Goal: Task Accomplishment & Management: Complete application form

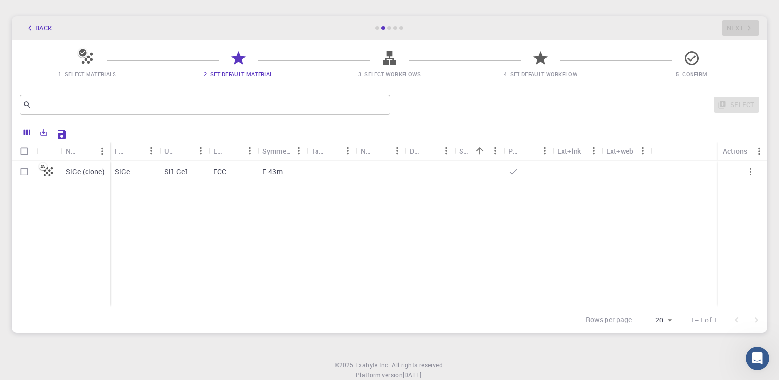
scroll to position [49, 0]
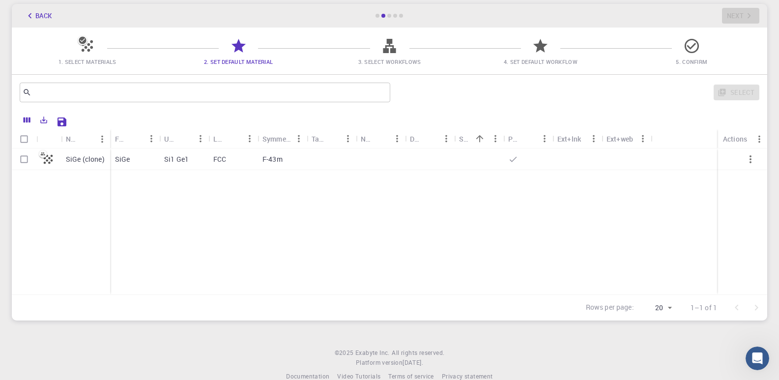
click at [93, 45] on icon at bounding box center [87, 45] width 17 height 17
click at [79, 47] on icon at bounding box center [87, 45] width 17 height 17
click at [81, 41] on icon at bounding box center [83, 40] width 10 height 10
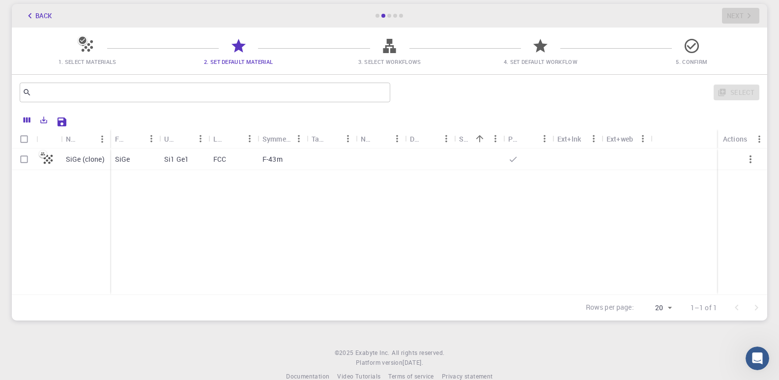
click at [81, 41] on icon at bounding box center [83, 40] width 10 height 10
click at [390, 14] on div "Back Next" at bounding box center [390, 16] width 756 height 24
click at [390, 18] on div "Back Next" at bounding box center [390, 16] width 756 height 24
click at [692, 46] on icon at bounding box center [692, 45] width 17 height 17
click at [739, 13] on div "Back Next" at bounding box center [390, 16] width 756 height 24
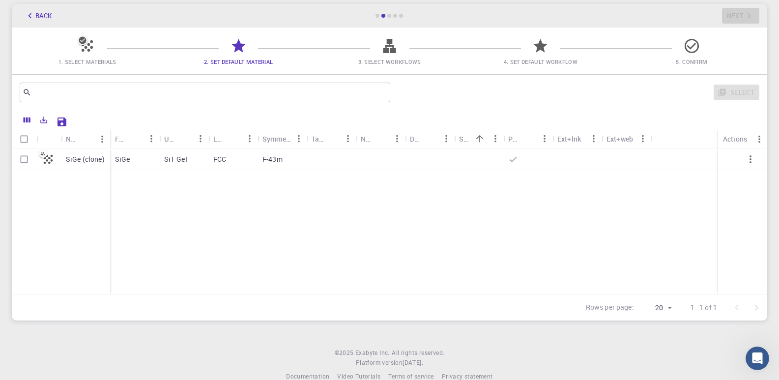
click at [22, 156] on input "Select row" at bounding box center [24, 159] width 19 height 19
checkbox input "true"
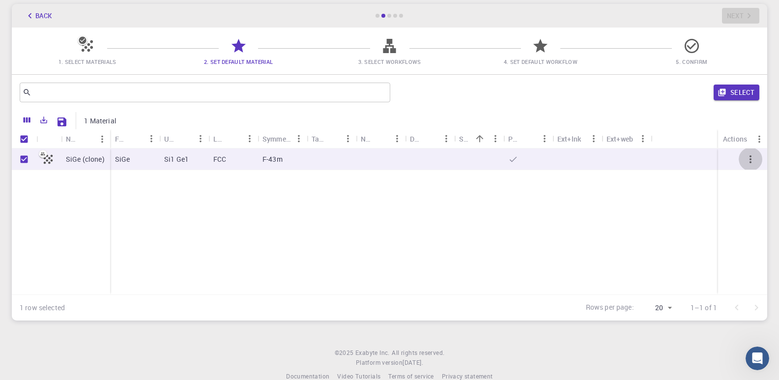
click at [746, 158] on icon "button" at bounding box center [751, 159] width 12 height 12
click at [255, 96] on input "text" at bounding box center [201, 93] width 340 height 14
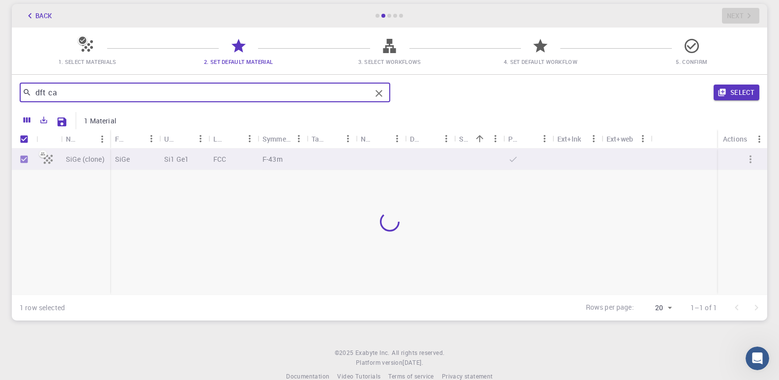
type input "dft cal"
checkbox input "false"
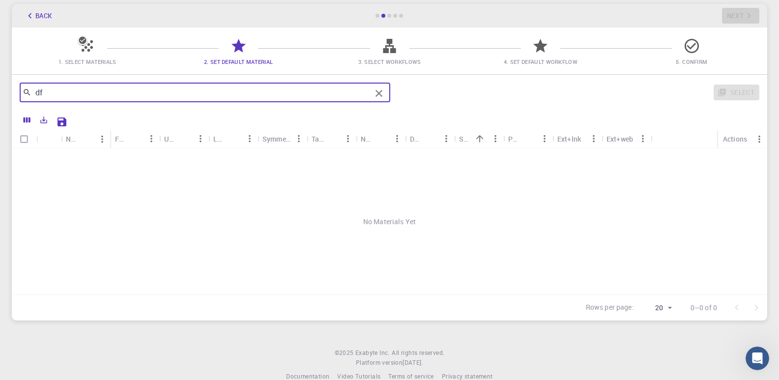
type input "d"
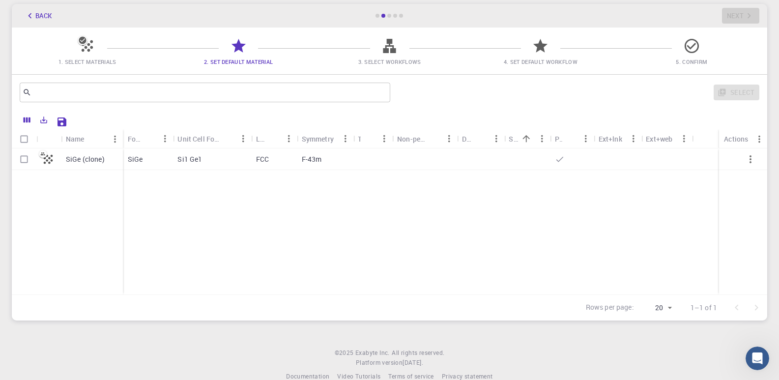
click at [143, 162] on div "SiGe" at bounding box center [148, 160] width 50 height 22
checkbox input "true"
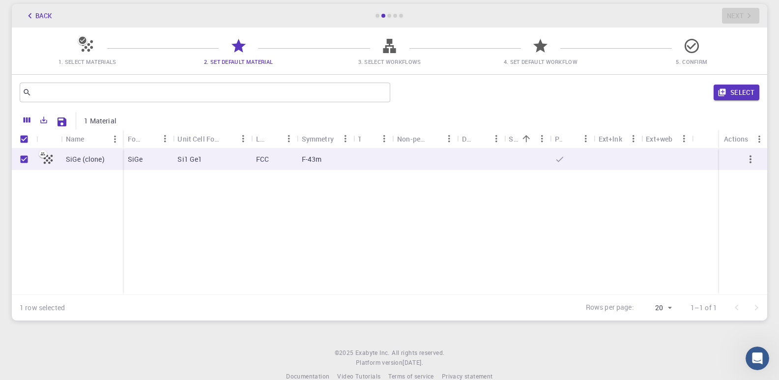
click at [50, 164] on icon at bounding box center [48, 159] width 14 height 14
checkbox input "false"
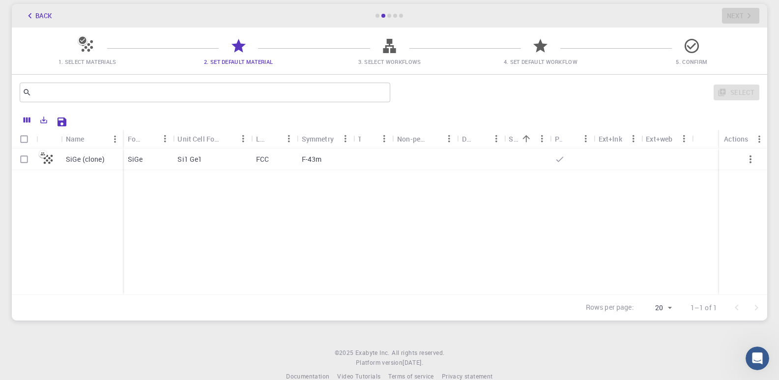
click at [50, 164] on icon at bounding box center [48, 159] width 14 height 14
checkbox input "true"
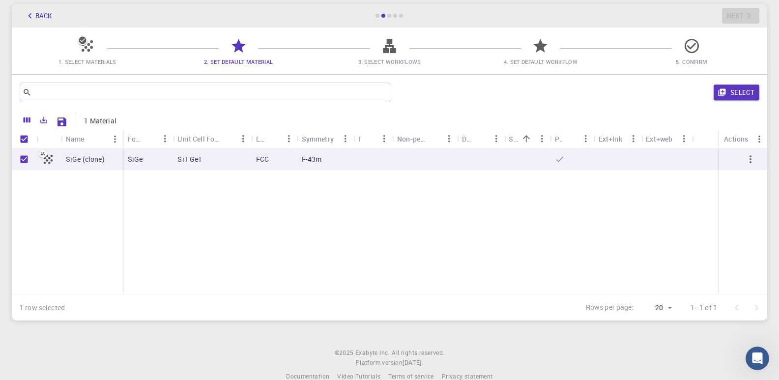
click at [50, 164] on icon at bounding box center [48, 159] width 14 height 14
checkbox input "false"
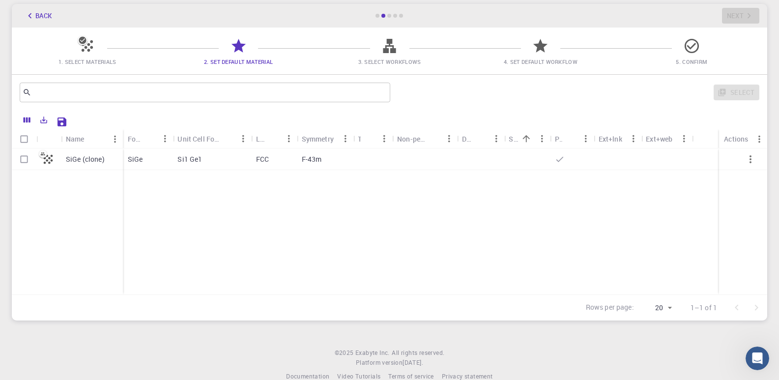
click at [50, 164] on icon at bounding box center [48, 159] width 14 height 14
checkbox input "true"
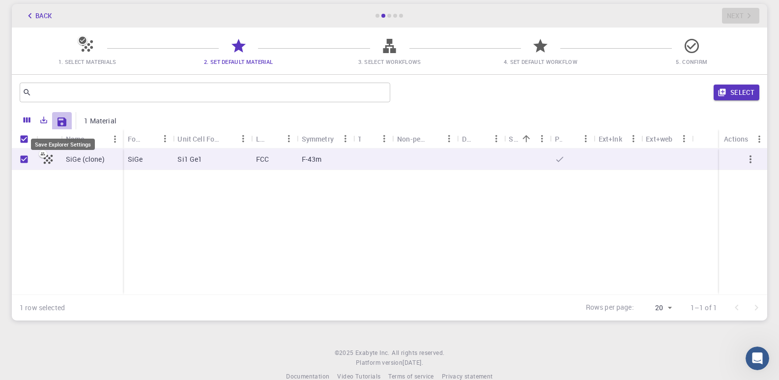
click at [67, 124] on icon "Save Explorer Settings" at bounding box center [62, 122] width 12 height 12
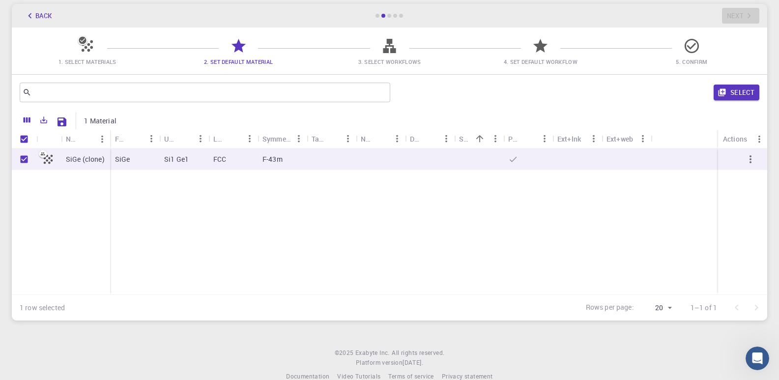
click at [731, 143] on div "Actions" at bounding box center [735, 138] width 24 height 19
click at [762, 139] on icon "Menu" at bounding box center [759, 139] width 11 height 11
click at [619, 140] on div "Ext+web" at bounding box center [620, 138] width 27 height 19
click at [735, 95] on button "Select" at bounding box center [737, 93] width 46 height 16
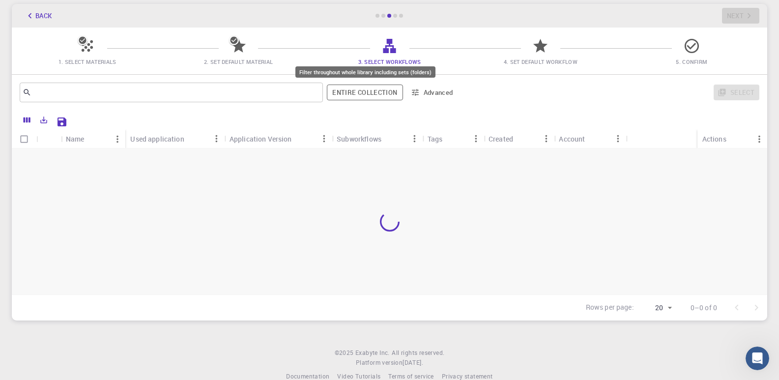
click at [365, 96] on button "Entire collection" at bounding box center [365, 93] width 76 height 16
click at [365, 96] on button "Entire collection" at bounding box center [365, 93] width 75 height 16
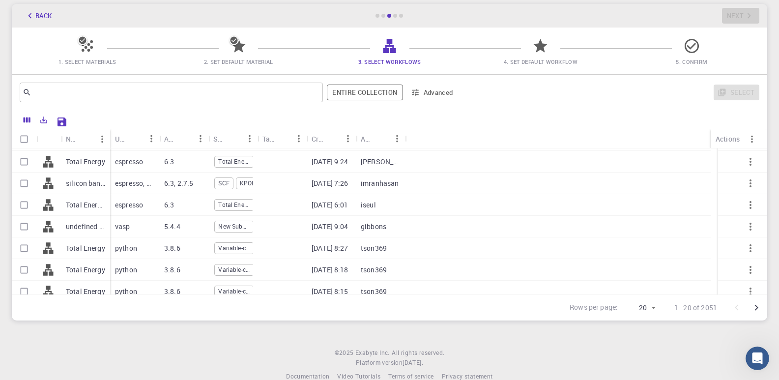
scroll to position [0, 0]
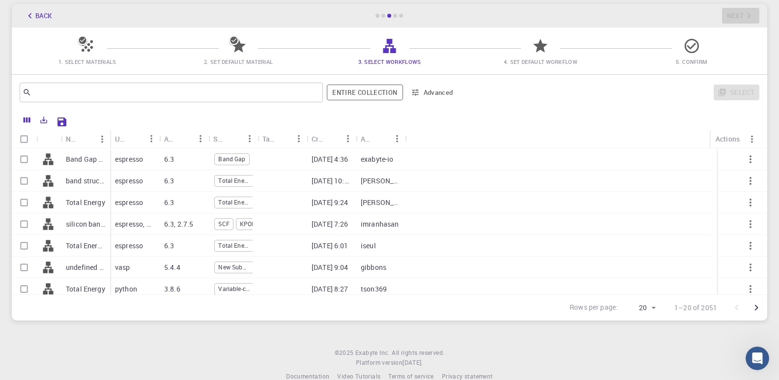
click at [24, 157] on input "Select row" at bounding box center [24, 159] width 19 height 19
checkbox input "true"
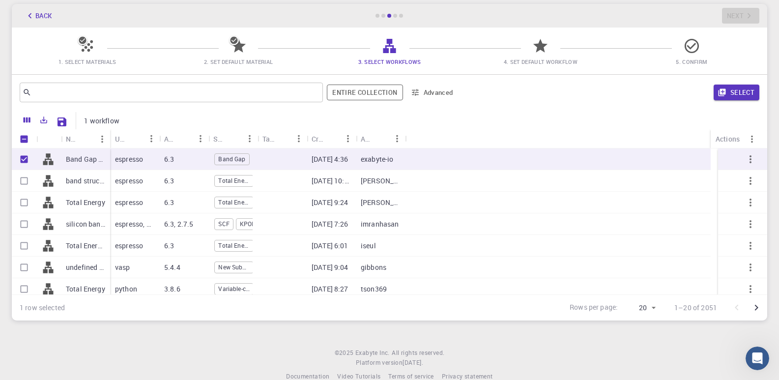
click at [225, 157] on span "Band Gap" at bounding box center [232, 159] width 34 height 8
checkbox input "false"
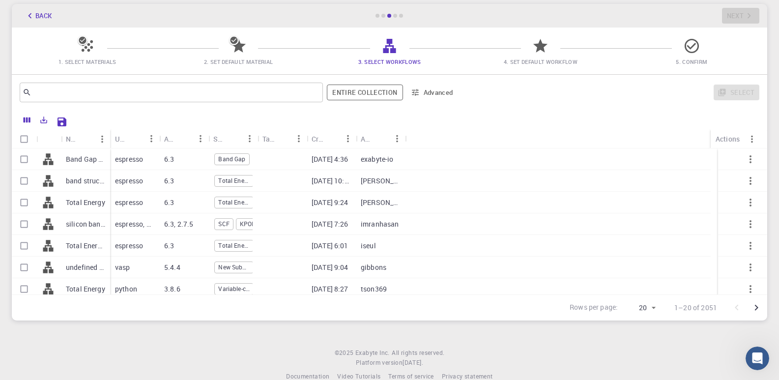
click at [225, 157] on span "Band Gap" at bounding box center [232, 159] width 34 height 8
checkbox input "true"
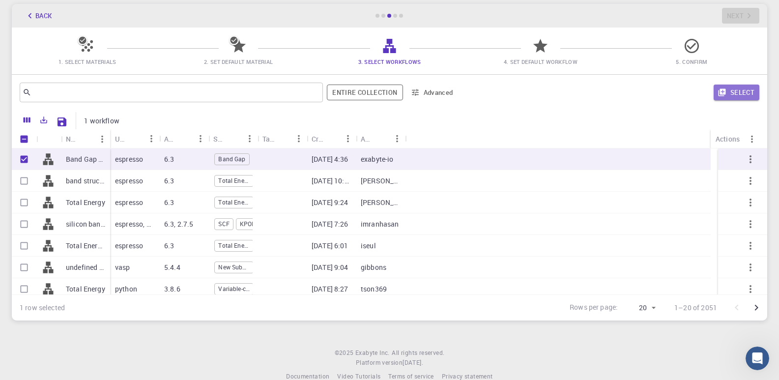
click at [750, 87] on button "Select" at bounding box center [737, 93] width 46 height 16
click at [22, 180] on input "Select row" at bounding box center [24, 181] width 19 height 19
checkbox input "true"
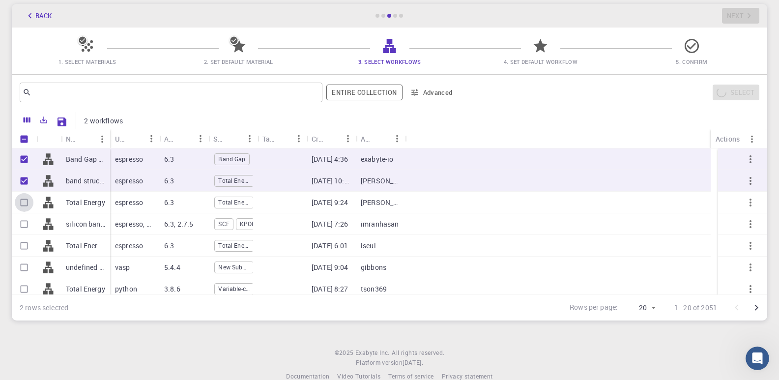
click at [26, 207] on input "Select row" at bounding box center [24, 202] width 19 height 19
checkbox input "true"
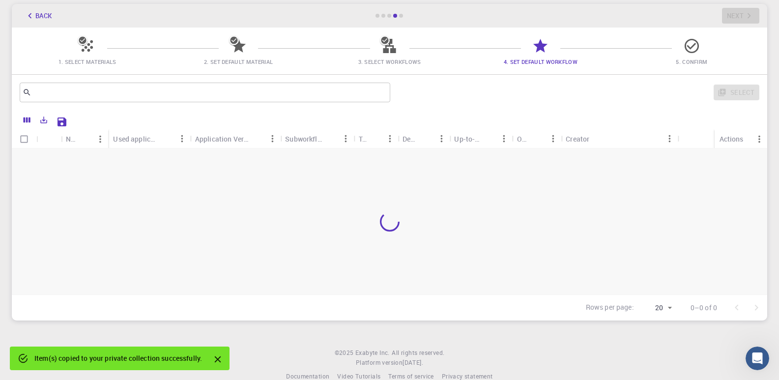
scroll to position [66, 0]
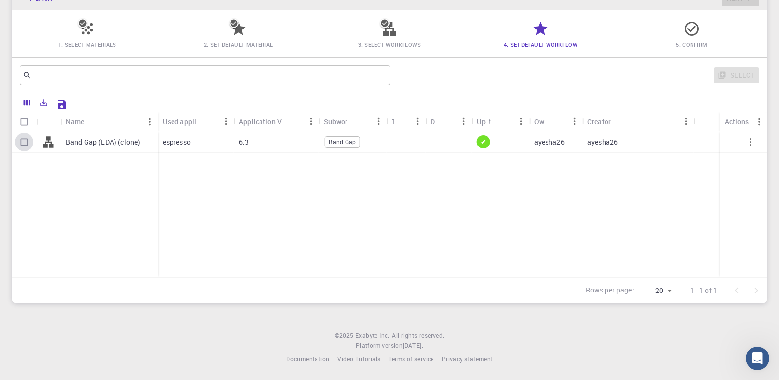
click at [27, 137] on input "Select row" at bounding box center [24, 142] width 19 height 19
checkbox input "true"
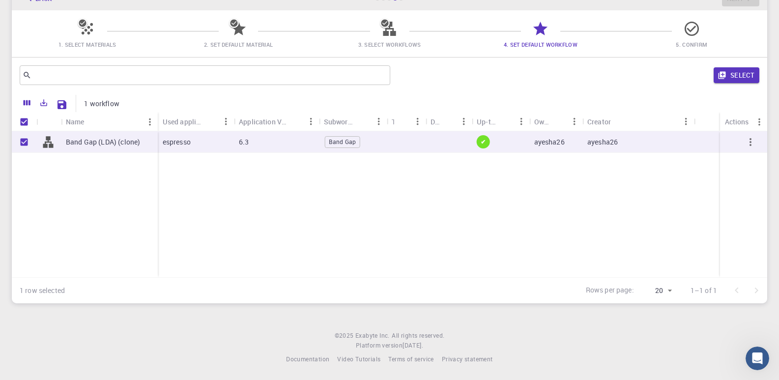
click at [194, 143] on div "espresso" at bounding box center [196, 142] width 76 height 22
checkbox input "false"
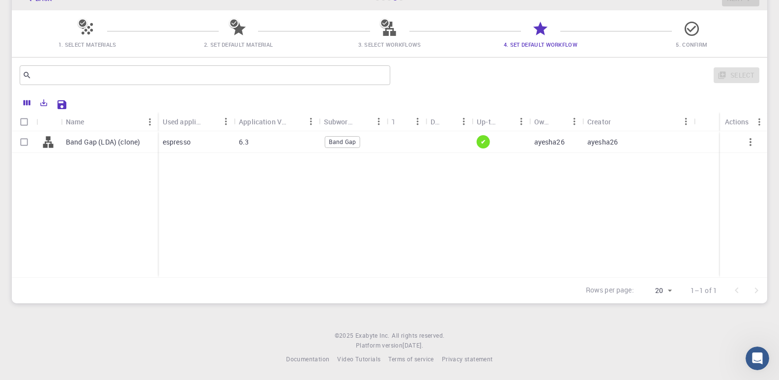
click at [194, 143] on div "espresso" at bounding box center [196, 142] width 76 height 22
checkbox input "true"
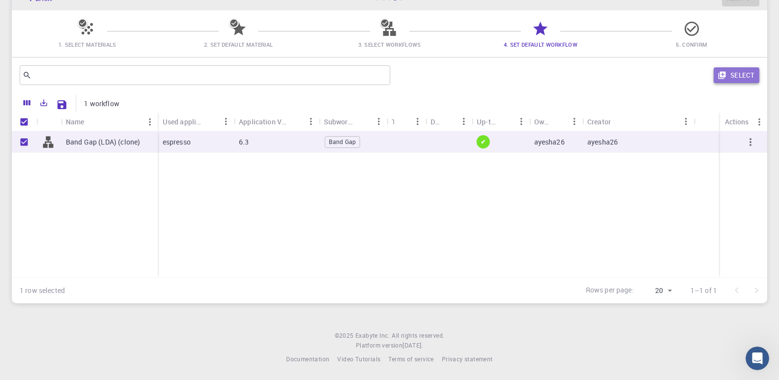
click at [728, 68] on button "Select" at bounding box center [737, 75] width 46 height 16
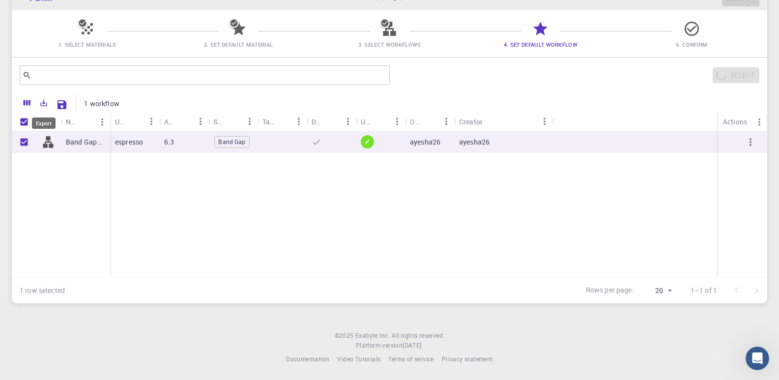
click at [40, 101] on icon "Export" at bounding box center [43, 102] width 9 height 9
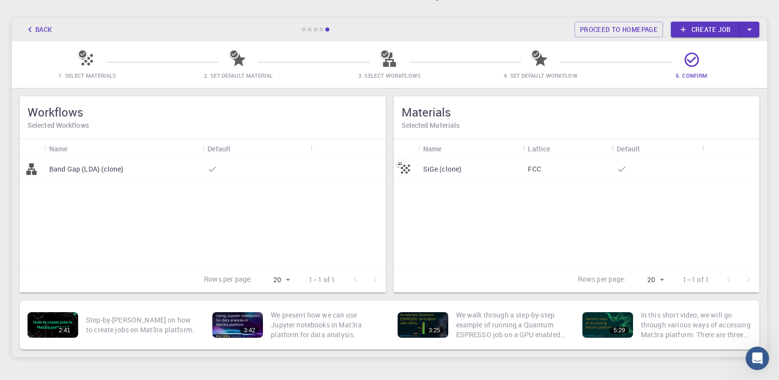
scroll to position [0, 0]
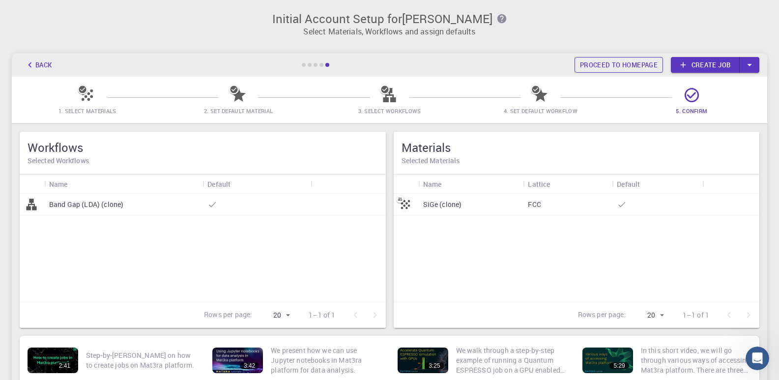
click at [608, 59] on link "Proceed to homepage" at bounding box center [619, 65] width 89 height 16
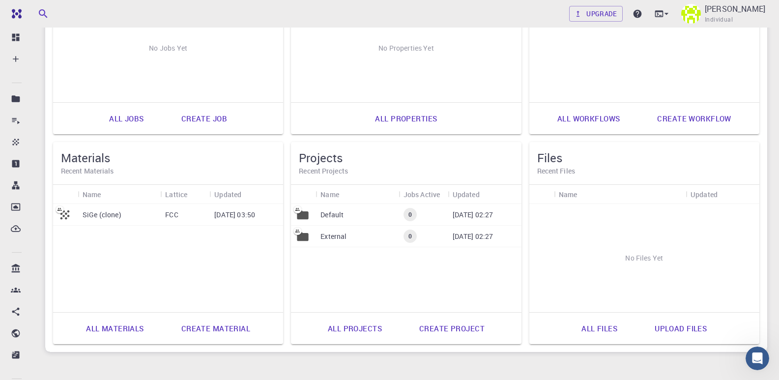
scroll to position [197, 0]
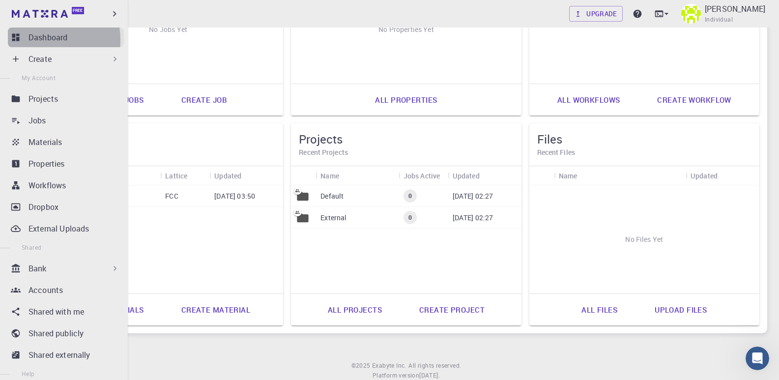
click at [33, 40] on p "Dashboard" at bounding box center [48, 37] width 39 height 12
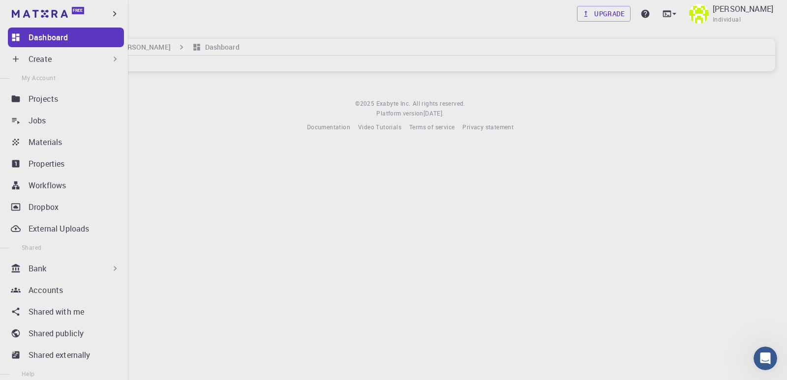
click at [32, 54] on p "Create" at bounding box center [40, 59] width 23 height 12
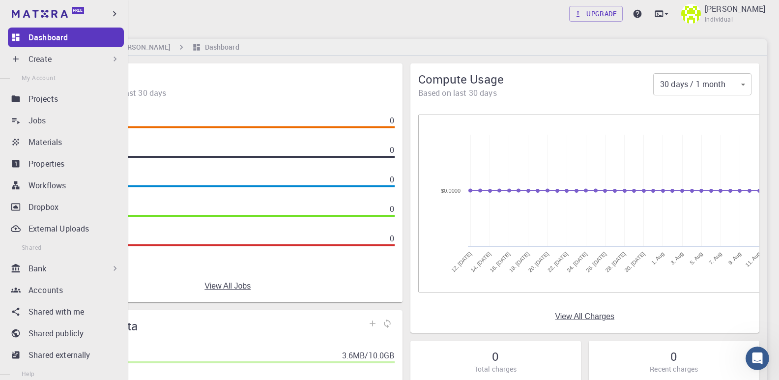
click at [30, 56] on p "Create" at bounding box center [40, 59] width 23 height 12
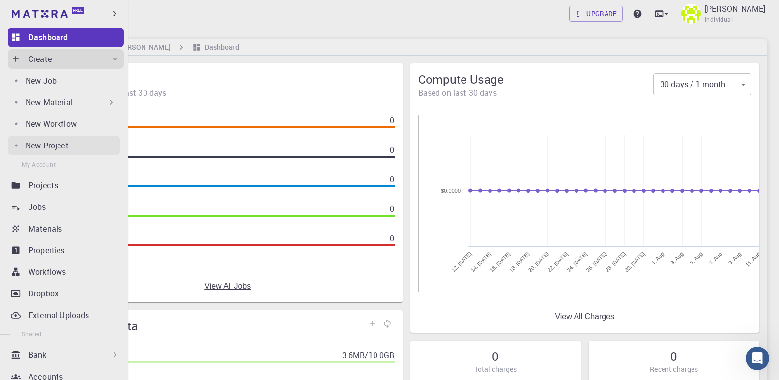
click at [57, 145] on p "New Project" at bounding box center [47, 146] width 43 height 12
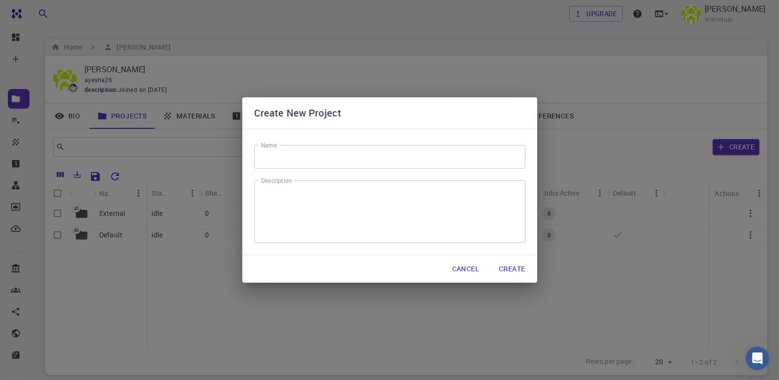
click at [285, 157] on input "Name" at bounding box center [389, 157] width 271 height 24
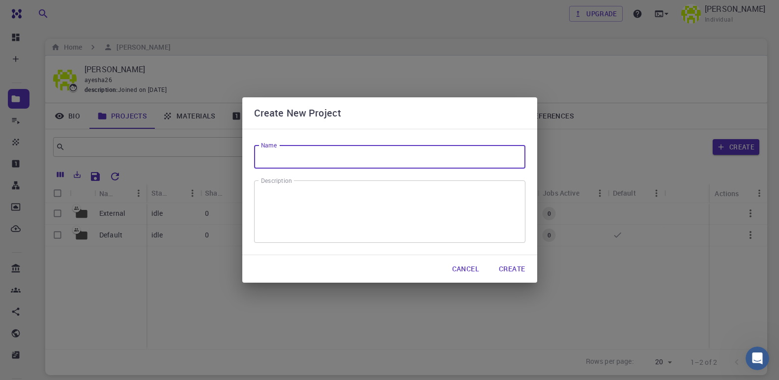
type input "M"
type input "To test exchange-coorelation functionals"
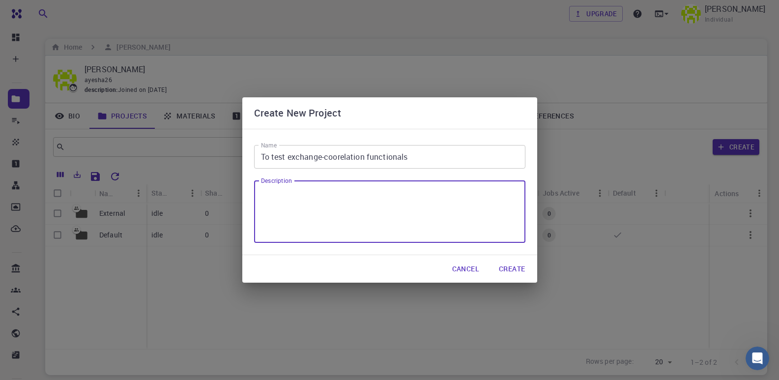
click at [339, 202] on textarea "Description" at bounding box center [390, 212] width 258 height 46
click at [464, 202] on textarea "perfome simulations on various materials to to test excgange coorelation" at bounding box center [390, 212] width 258 height 46
click at [279, 201] on textarea "perfome simulations on various materials to to test exchange coorelation" at bounding box center [390, 212] width 258 height 46
click at [311, 215] on textarea "Perform simulations on various materials to to test exchange coorelation" at bounding box center [390, 212] width 258 height 46
type textarea "Perform simulations on various materials to to test exchange coorelation functi…"
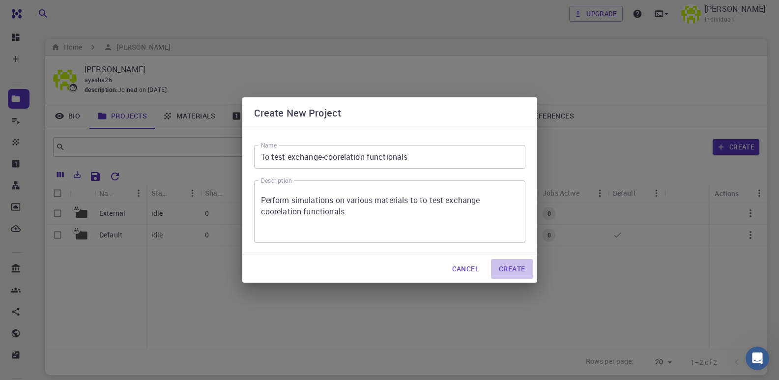
click at [511, 272] on button "Create" at bounding box center [512, 269] width 42 height 20
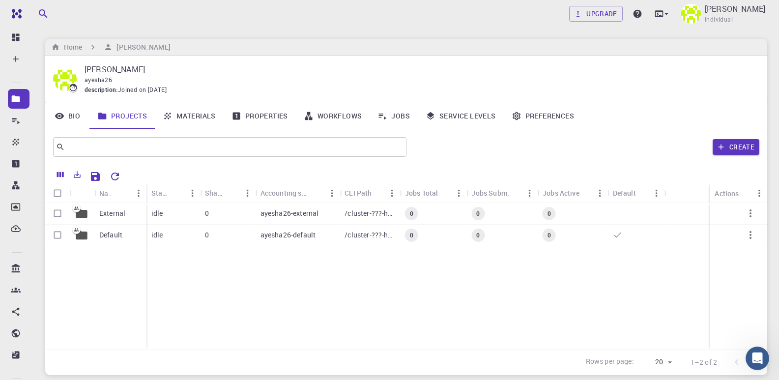
click at [186, 111] on link "Materials" at bounding box center [189, 116] width 69 height 26
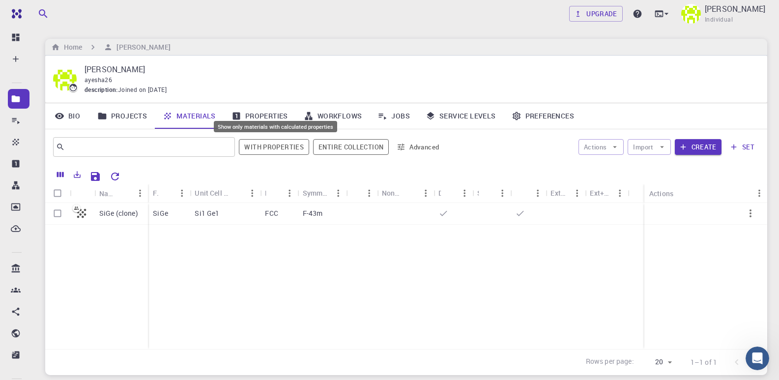
click at [274, 151] on button "With properties" at bounding box center [274, 147] width 70 height 16
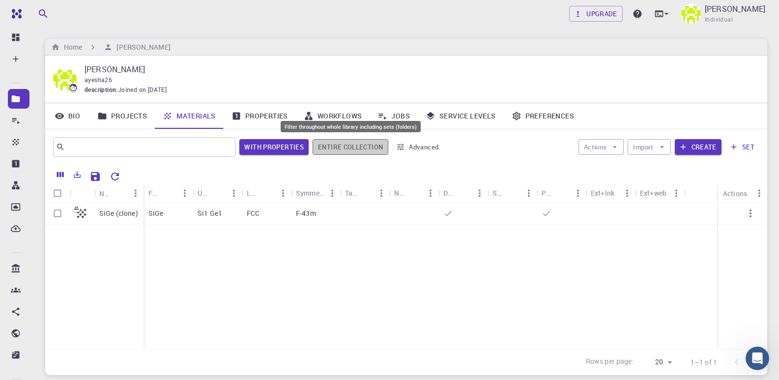
click at [321, 150] on button "Entire collection" at bounding box center [351, 147] width 76 height 16
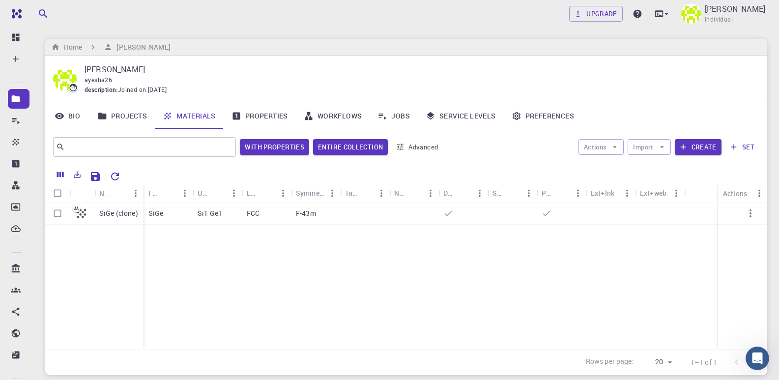
click at [244, 118] on link "Properties" at bounding box center [260, 116] width 72 height 26
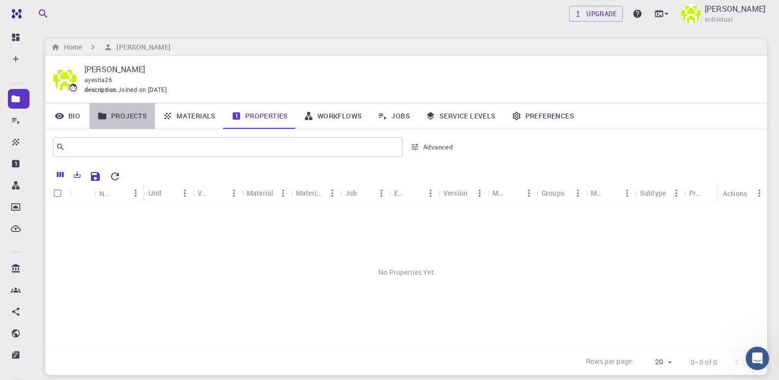
click at [125, 115] on link "Projects" at bounding box center [122, 116] width 65 height 26
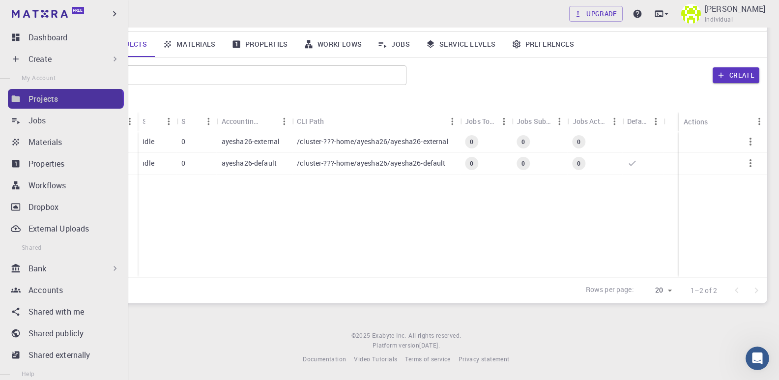
click at [64, 101] on div "Projects" at bounding box center [76, 99] width 95 height 12
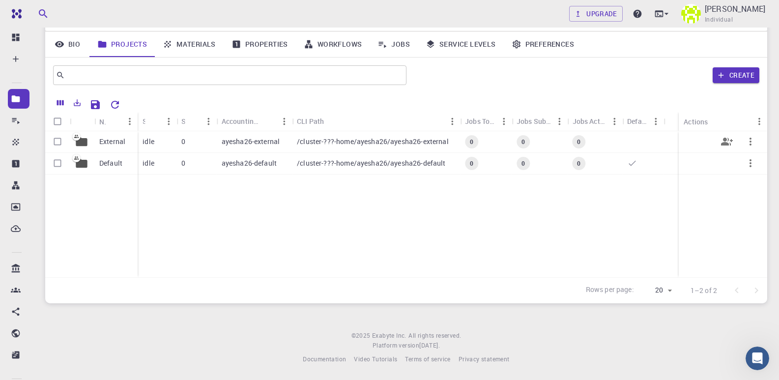
click at [163, 142] on div "idle" at bounding box center [157, 142] width 39 height 22
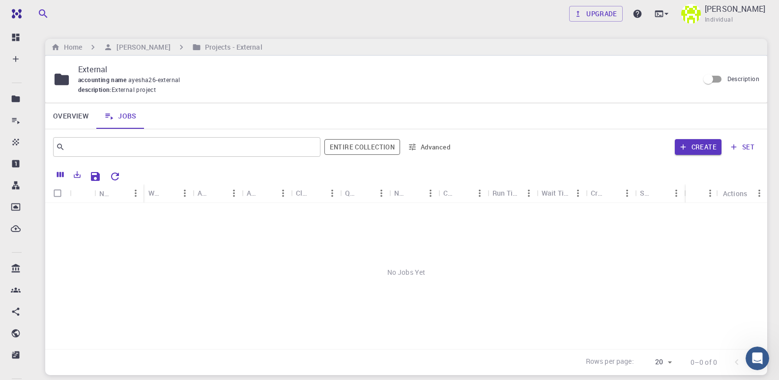
click at [60, 112] on link "Overview" at bounding box center [70, 116] width 51 height 26
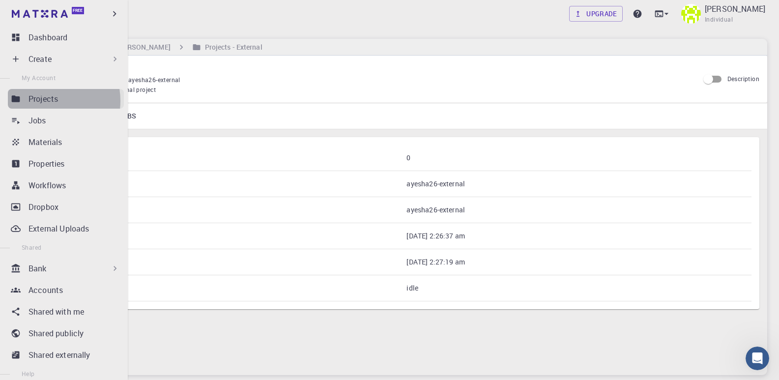
click at [44, 101] on p "Projects" at bounding box center [44, 99] width 30 height 12
